Goal: Check status: Check status

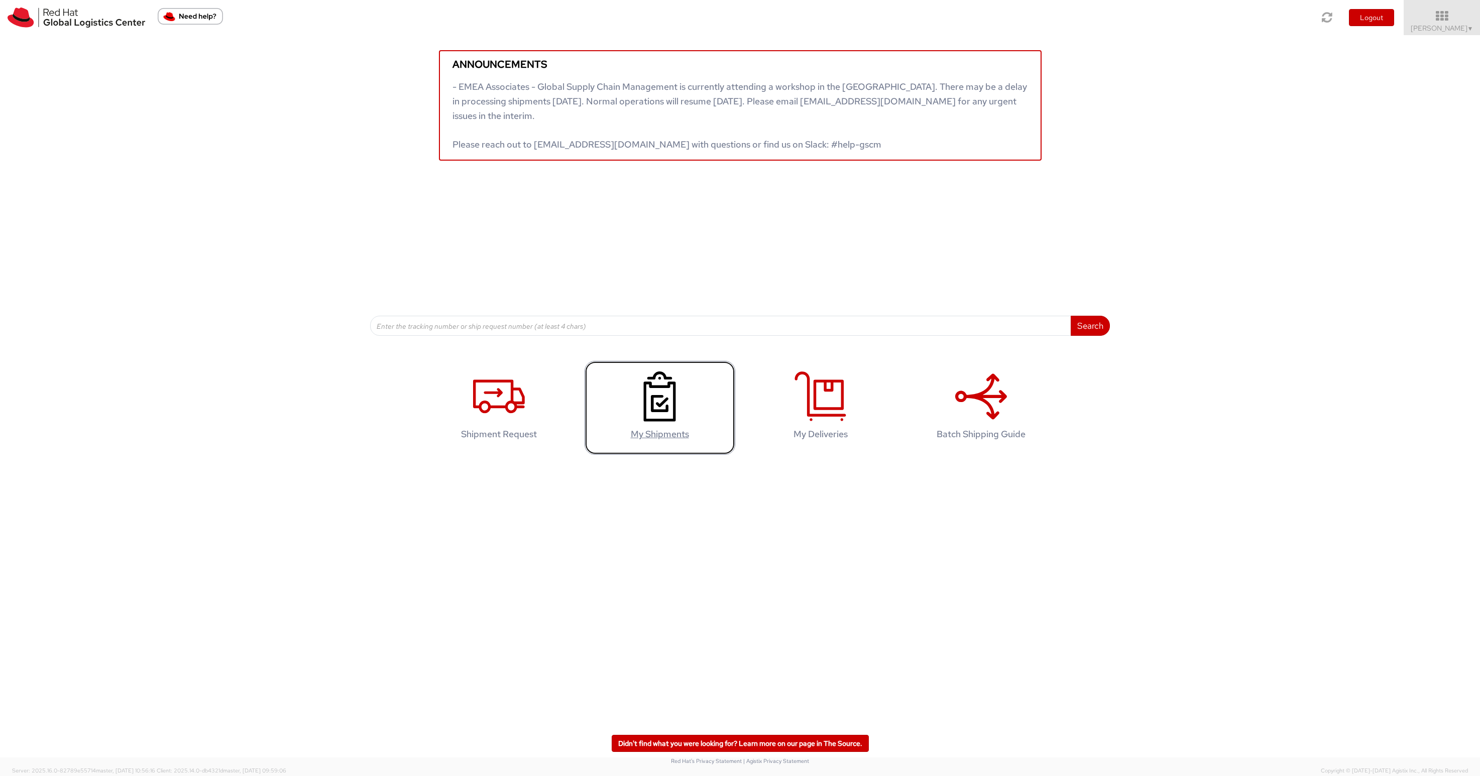
click at [636, 396] on icon at bounding box center [660, 397] width 52 height 50
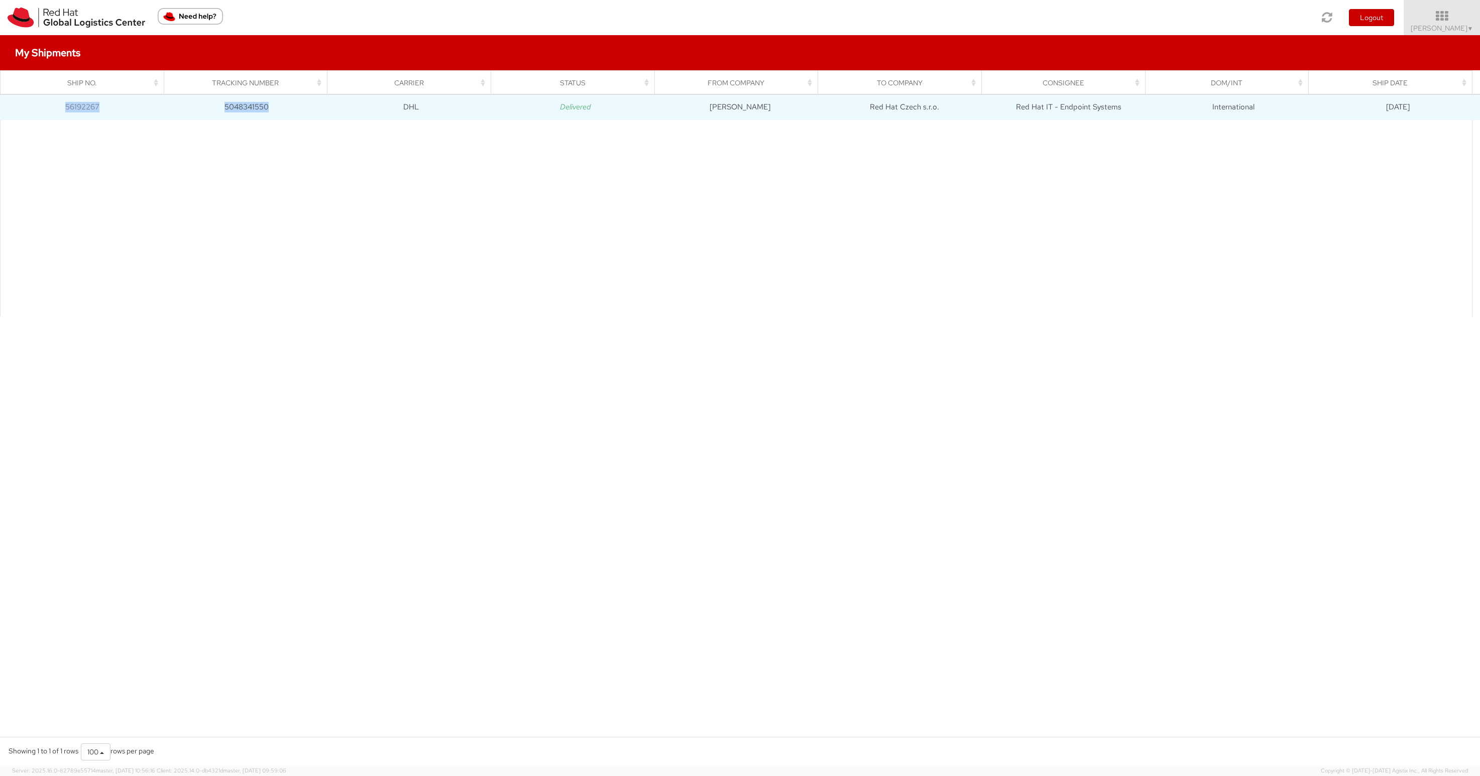
drag, startPoint x: 308, startPoint y: 111, endPoint x: 53, endPoint y: 106, distance: 255.1
click at [53, 106] on tr "56192267 5048341550 DHL Delivered Christopher Pennel Red Hat Czech s.r.o. Red H…" at bounding box center [740, 107] width 1480 height 25
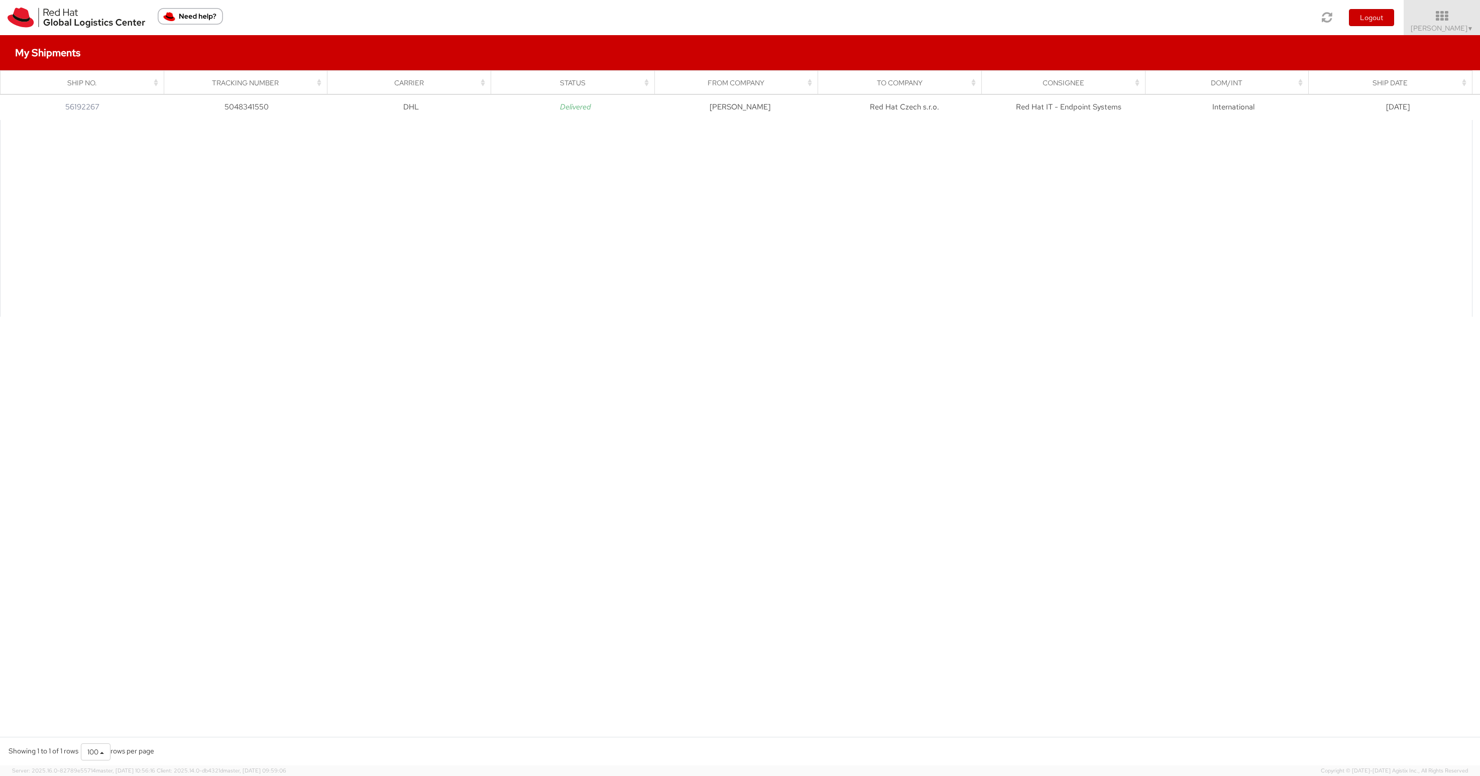
click at [109, 141] on div at bounding box center [736, 218] width 1472 height 197
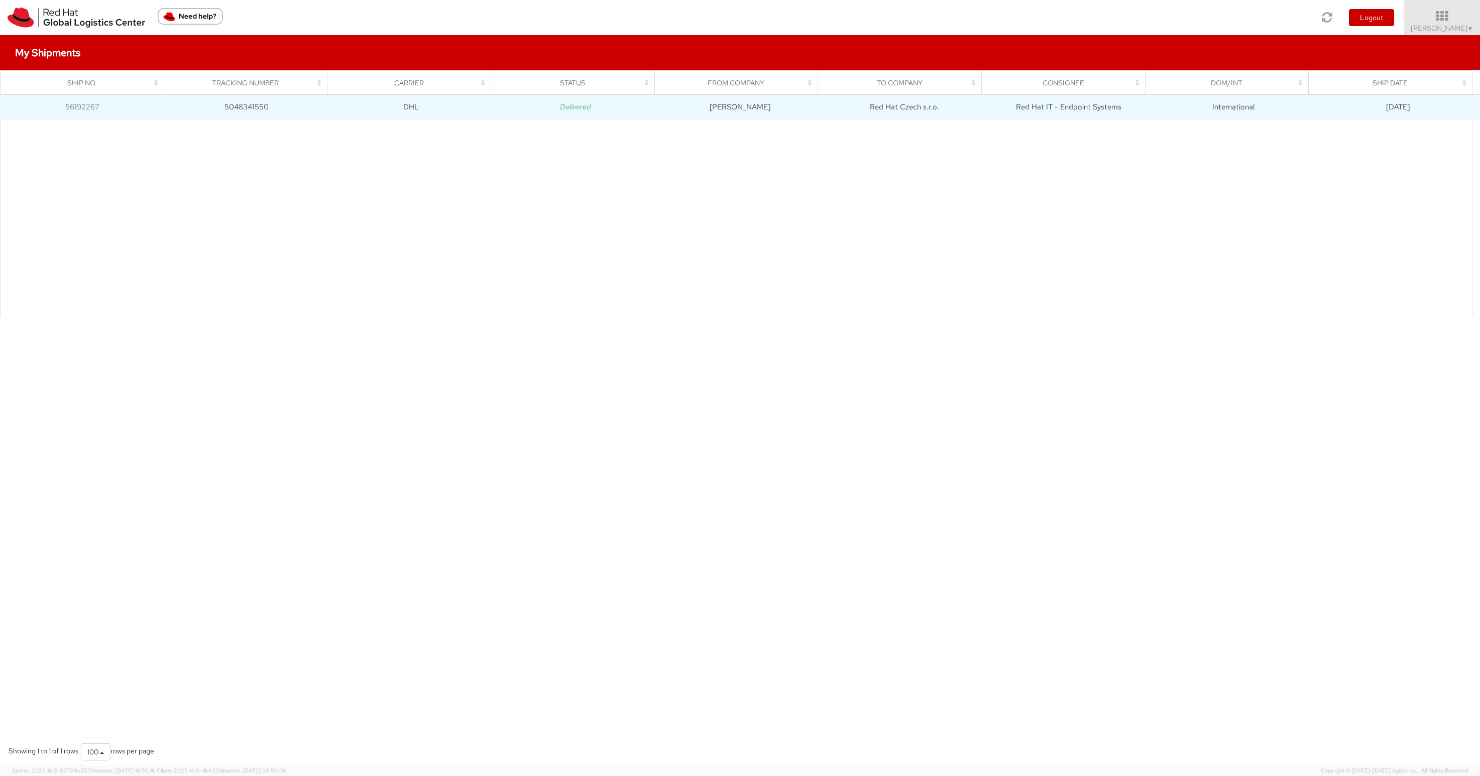
click at [69, 101] on td "56192267" at bounding box center [82, 107] width 164 height 25
click at [73, 106] on link "56192267" at bounding box center [82, 107] width 34 height 10
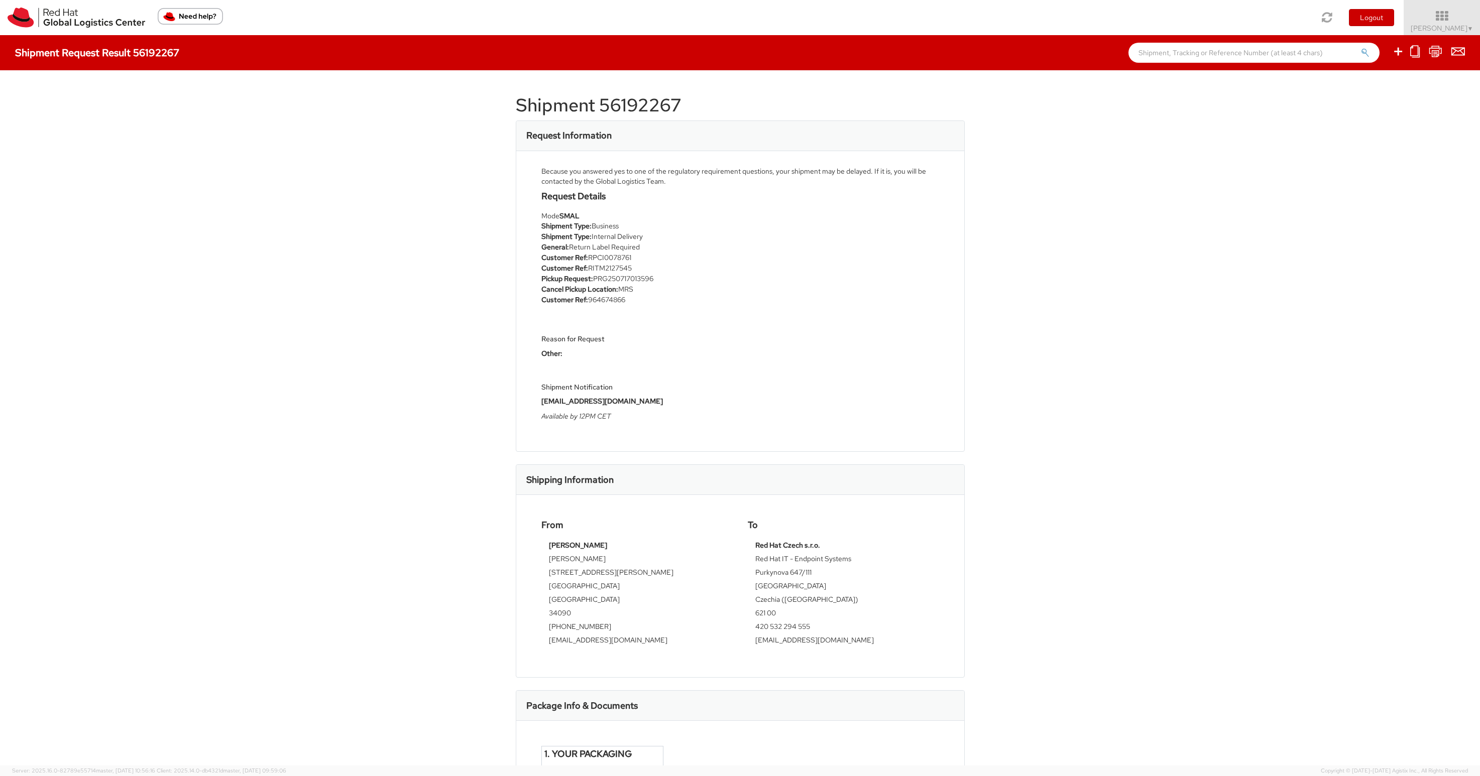
click at [654, 110] on h1 "Shipment 56192267" at bounding box center [740, 105] width 449 height 20
copy div "Shipment 56192267"
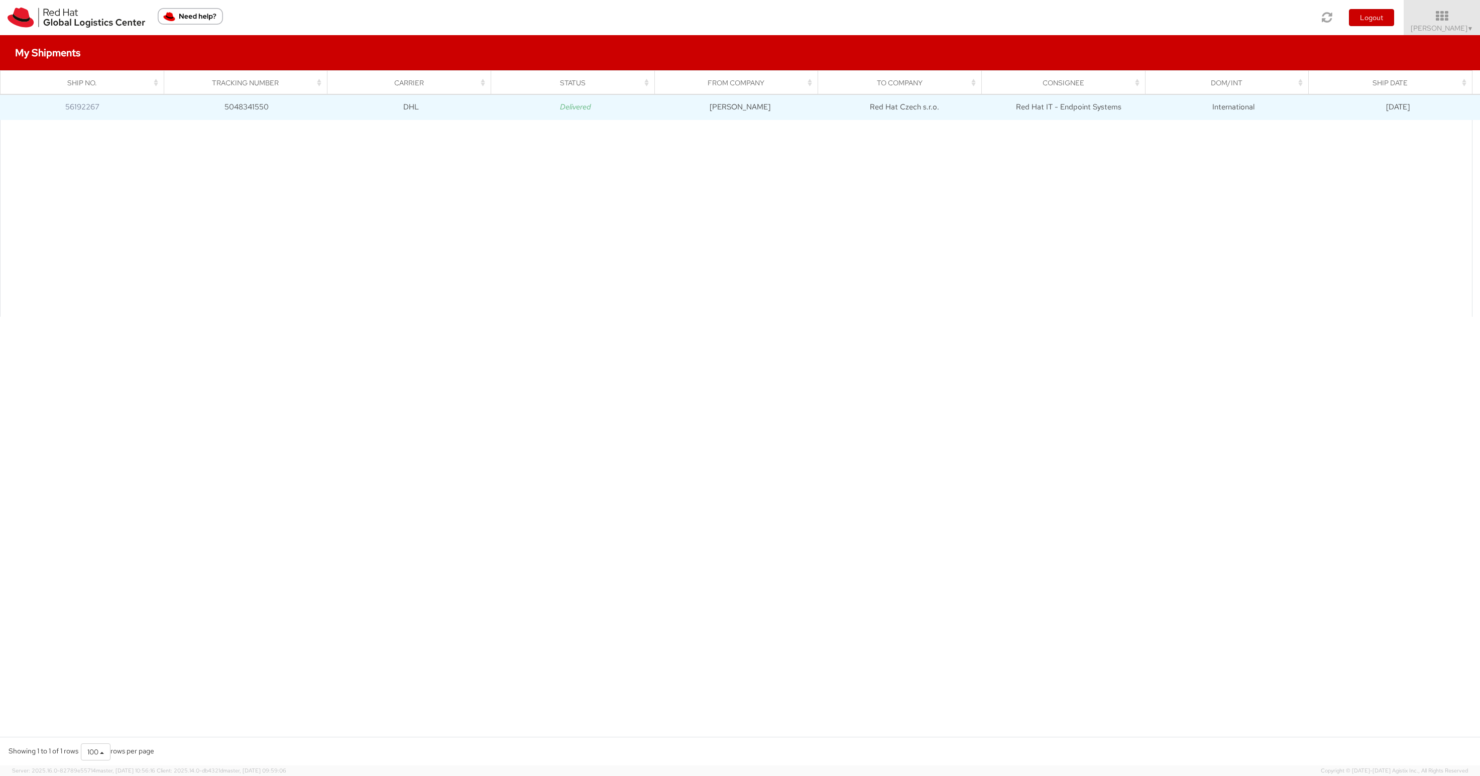
drag, startPoint x: 1414, startPoint y: 108, endPoint x: 1365, endPoint y: 108, distance: 49.7
click at [1365, 108] on td "07/17/2025" at bounding box center [1397, 107] width 165 height 25
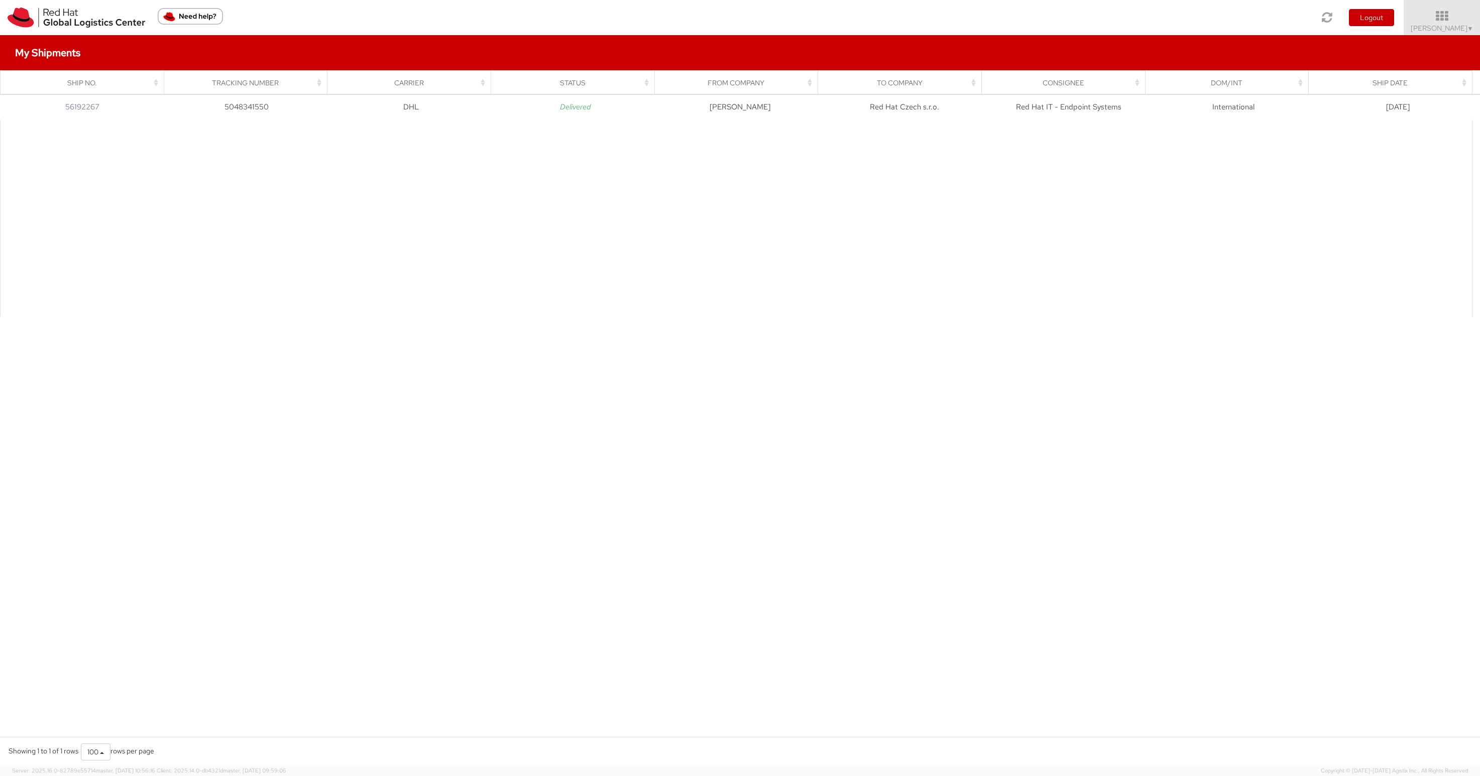
copy td "07/17/2025"
